Goal: Communication & Community: Participate in discussion

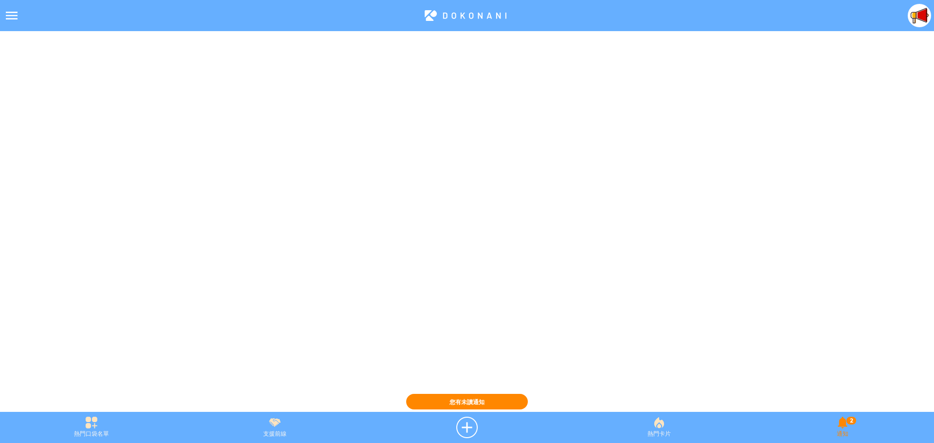
click at [845, 430] on div "2 通知" at bounding box center [842, 427] width 183 height 21
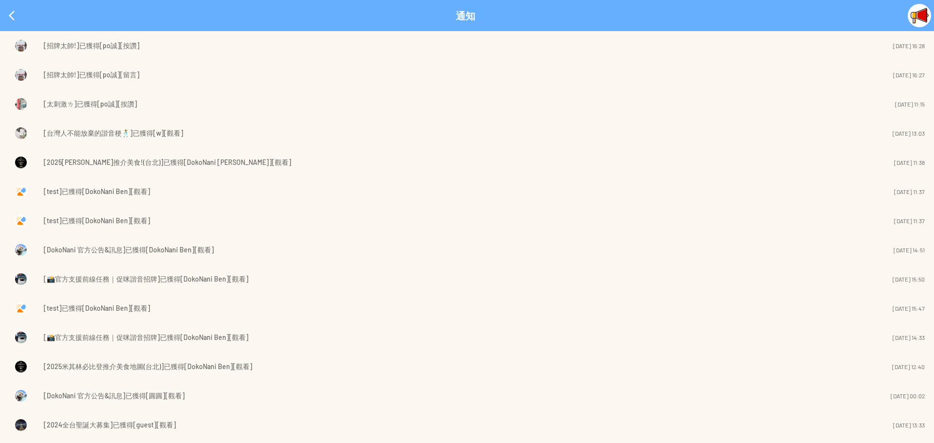
click at [62, 75] on span "[招牌太帥!]已獲得[po誠][留言]" at bounding box center [92, 75] width 96 height 12
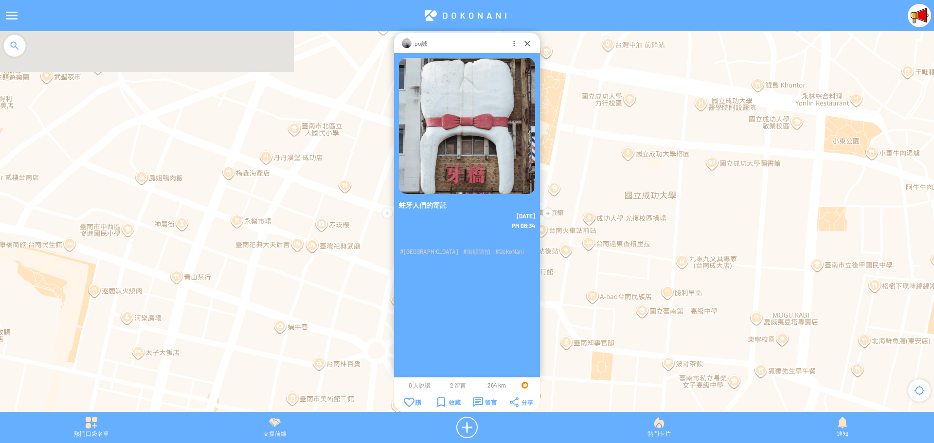
click at [455, 385] on span "2 留言" at bounding box center [458, 385] width 16 height 7
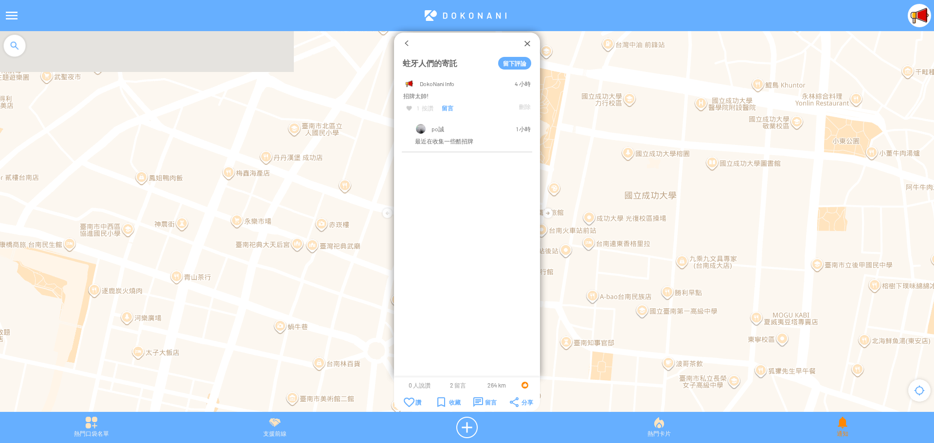
click at [847, 426] on div "通知" at bounding box center [842, 427] width 183 height 21
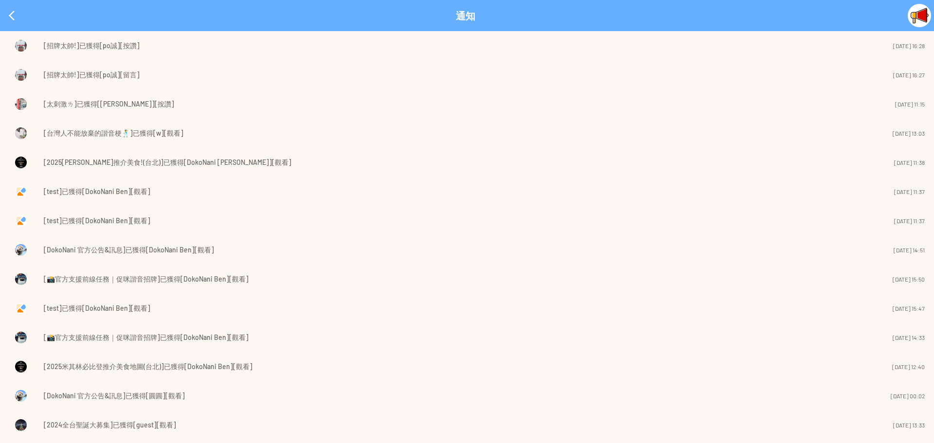
click at [96, 46] on span "[招牌太帥!]已獲得[po誠][按讚]" at bounding box center [92, 46] width 96 height 12
click at [14, 12] on div at bounding box center [11, 15] width 23 height 23
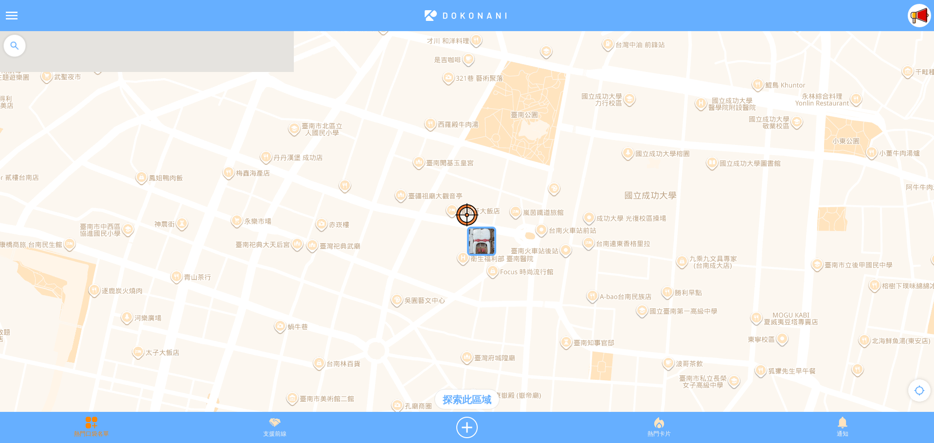
click at [80, 431] on div "熱門口袋名單" at bounding box center [91, 427] width 183 height 21
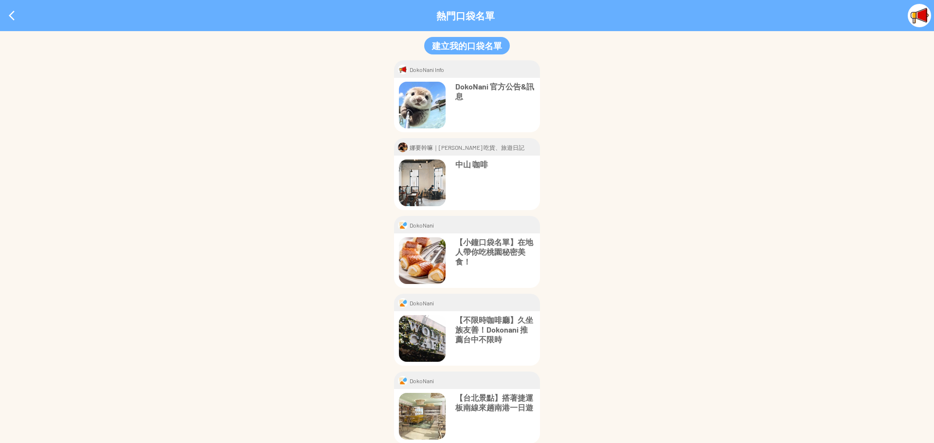
click at [465, 85] on p "DokoNani 官方公告&訊息" at bounding box center [495, 91] width 80 height 19
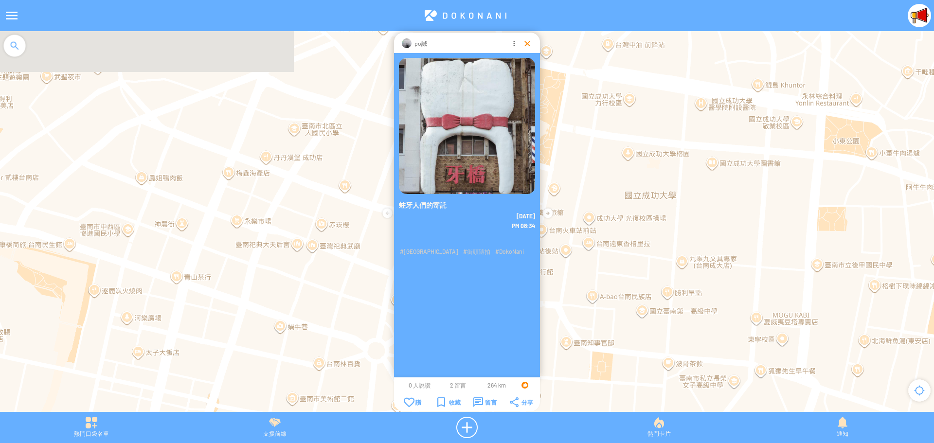
click at [523, 44] on div at bounding box center [527, 43] width 10 height 10
